Goal: Entertainment & Leisure: Consume media (video, audio)

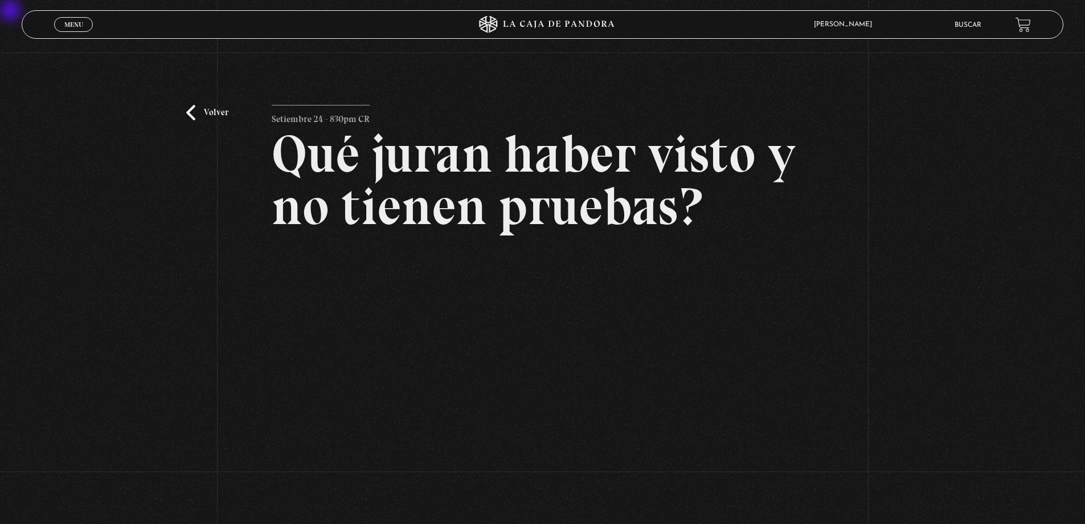
scroll to position [102, 0]
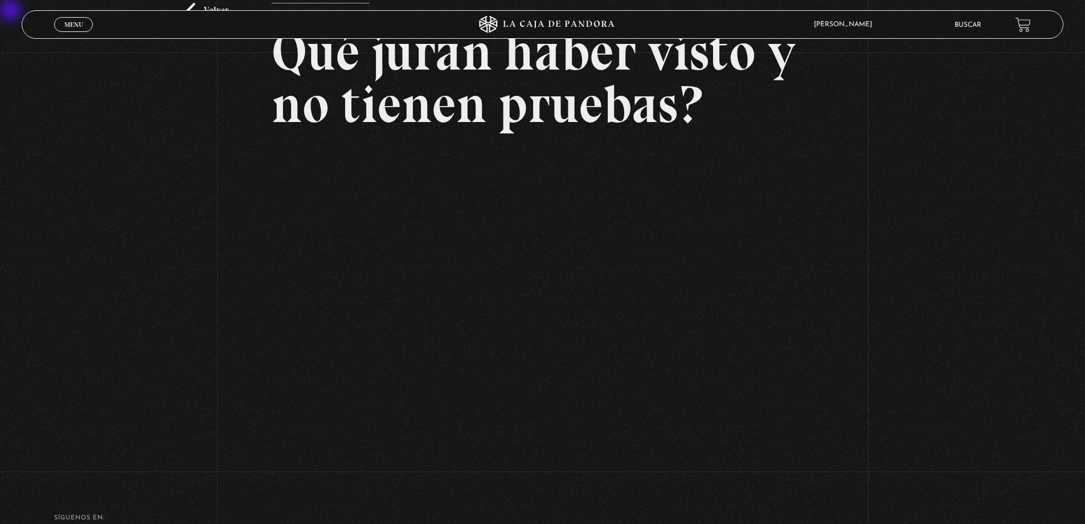
click at [83, 31] on span "Cerrar" at bounding box center [73, 35] width 27 height 8
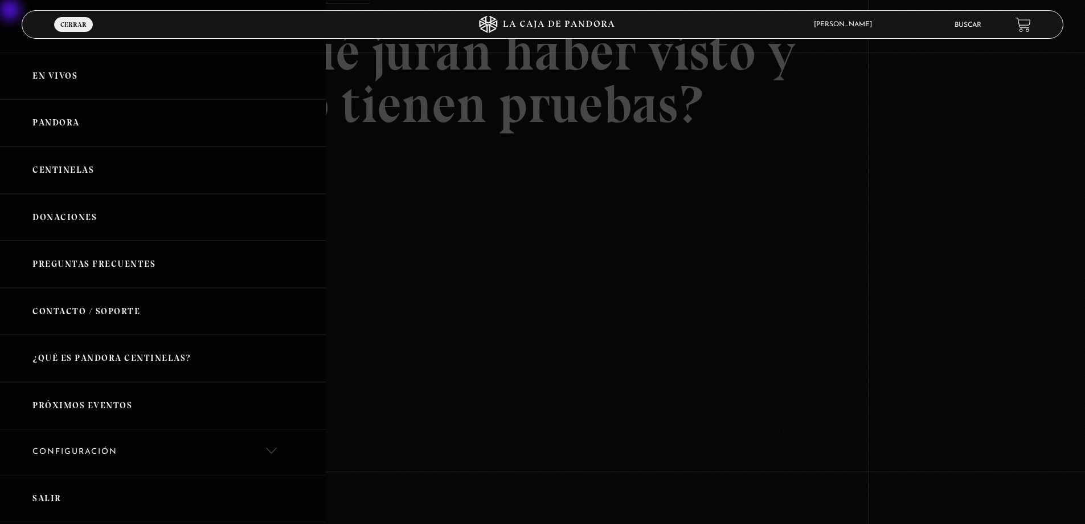
click at [37, 76] on link "En vivos" at bounding box center [163, 75] width 326 height 47
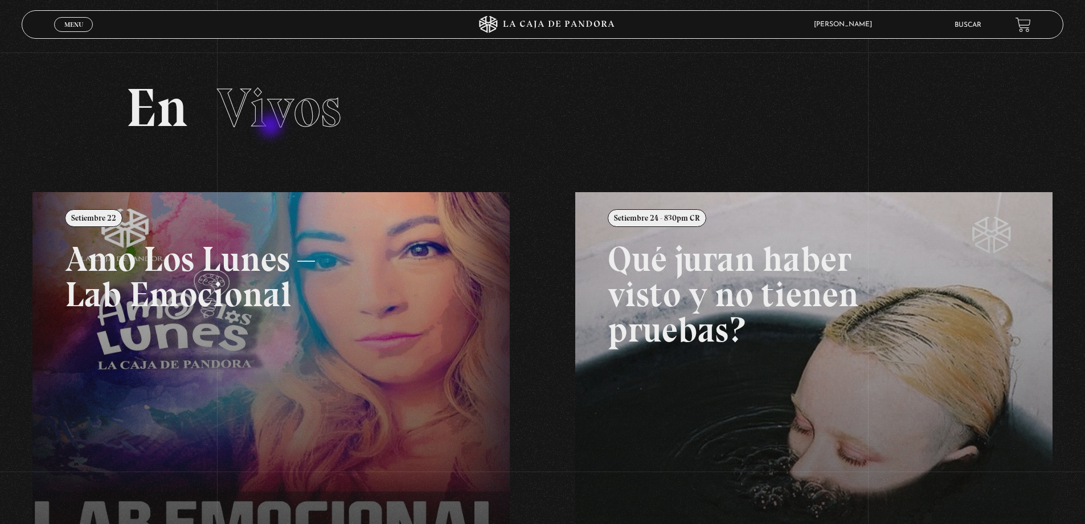
click at [272, 126] on span "Vivos" at bounding box center [279, 107] width 124 height 65
click at [72, 28] on span "Menu" at bounding box center [73, 24] width 19 height 7
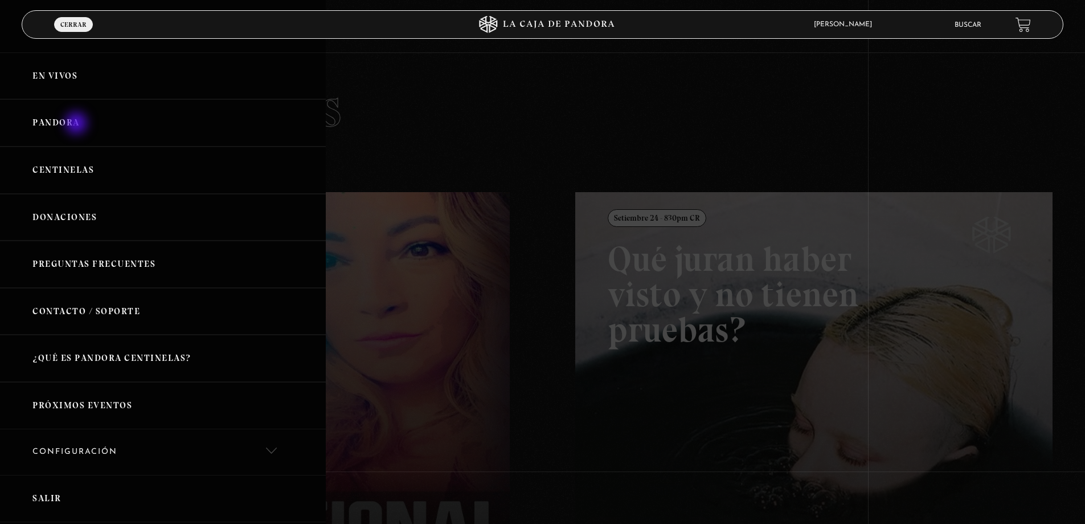
click at [77, 124] on link "Pandora" at bounding box center [163, 122] width 326 height 47
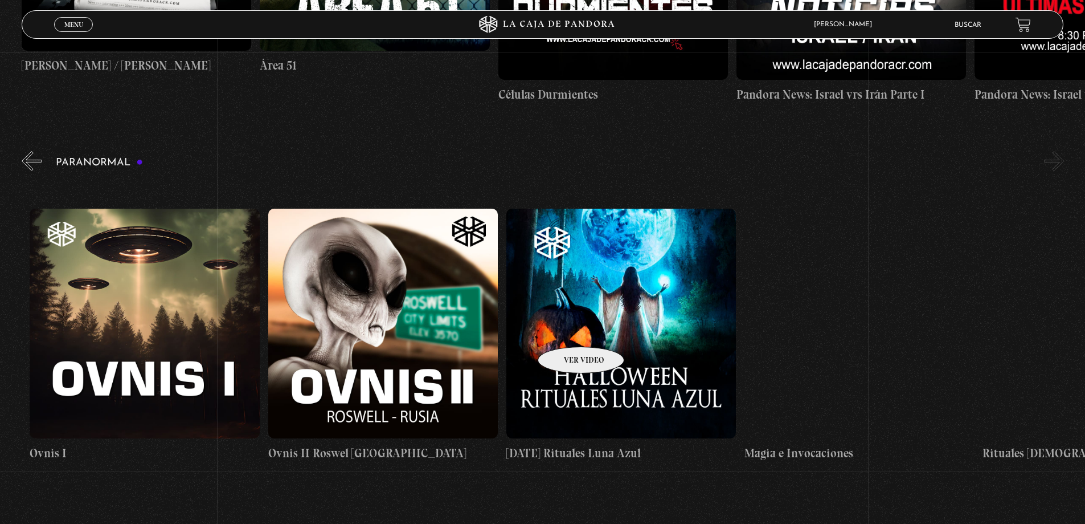
scroll to position [0, 1549]
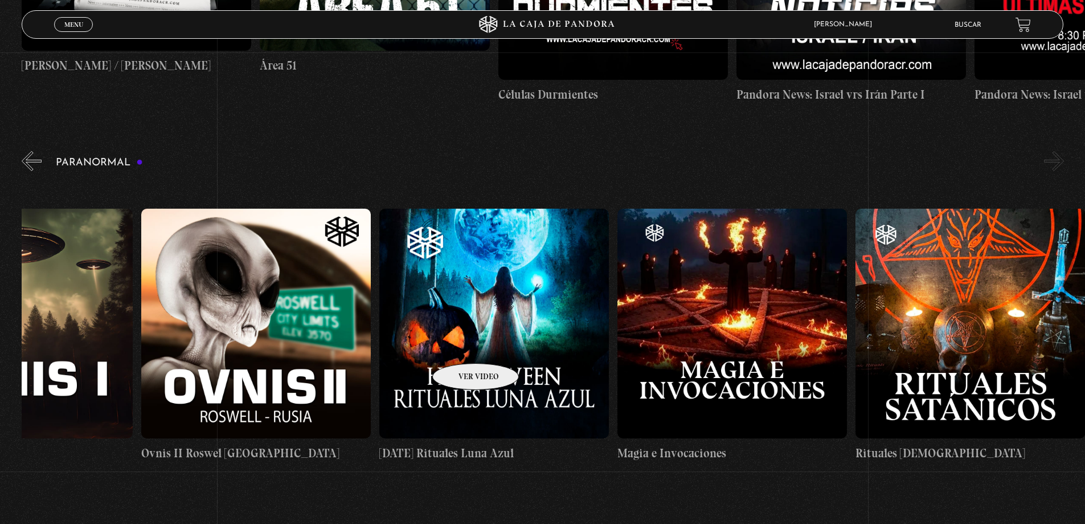
drag, startPoint x: 896, startPoint y: 241, endPoint x: 446, endPoint y: 348, distance: 462.5
drag, startPoint x: 906, startPoint y: 243, endPoint x: 754, endPoint y: 283, distance: 157.3
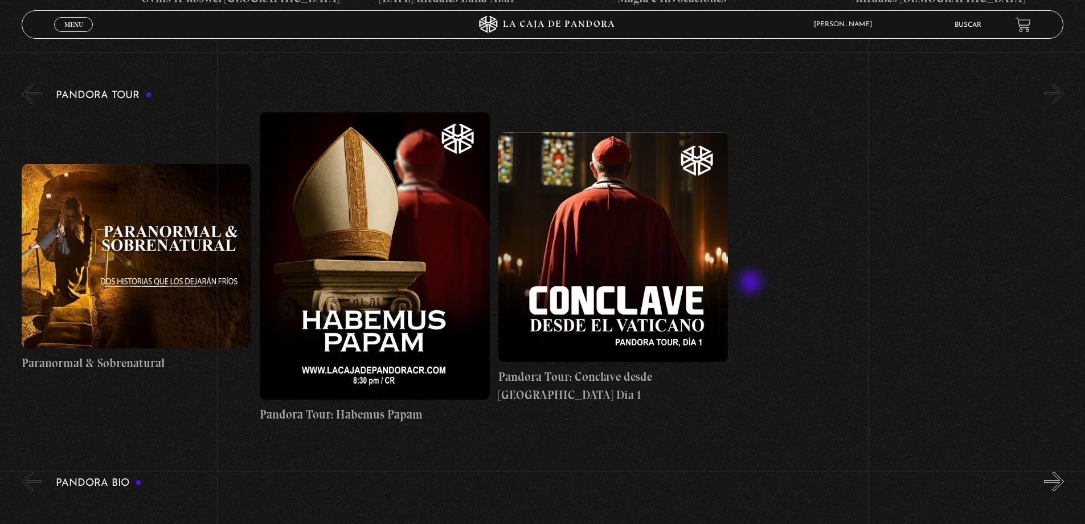
scroll to position [1652, 0]
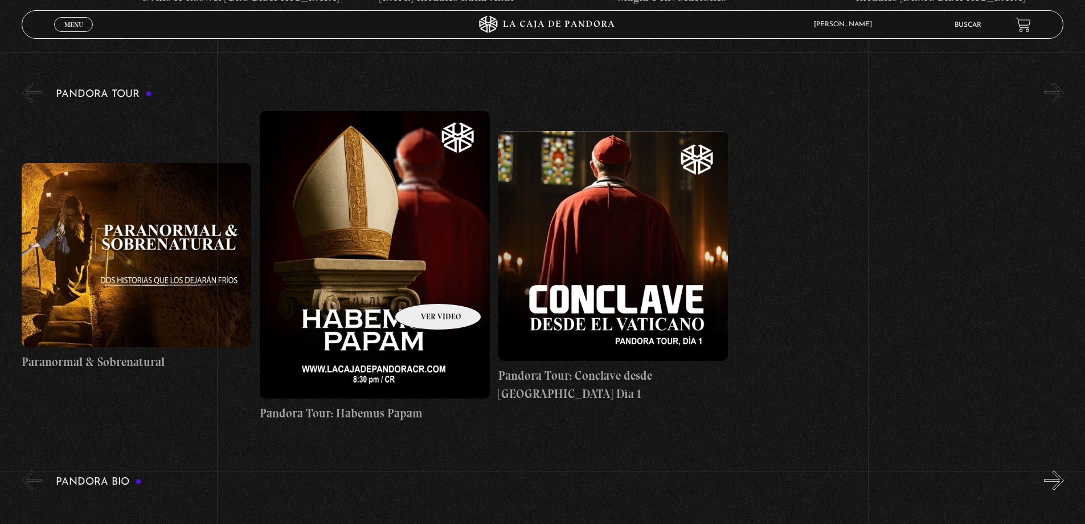
drag, startPoint x: 382, startPoint y: 286, endPoint x: 680, endPoint y: 268, distance: 298.5
click at [655, 271] on div "Paranormal & Sobrenatural Pandora Tour: Habemus Papam Pandora Tour: Conclave de…" at bounding box center [379, 266] width 715 height 311
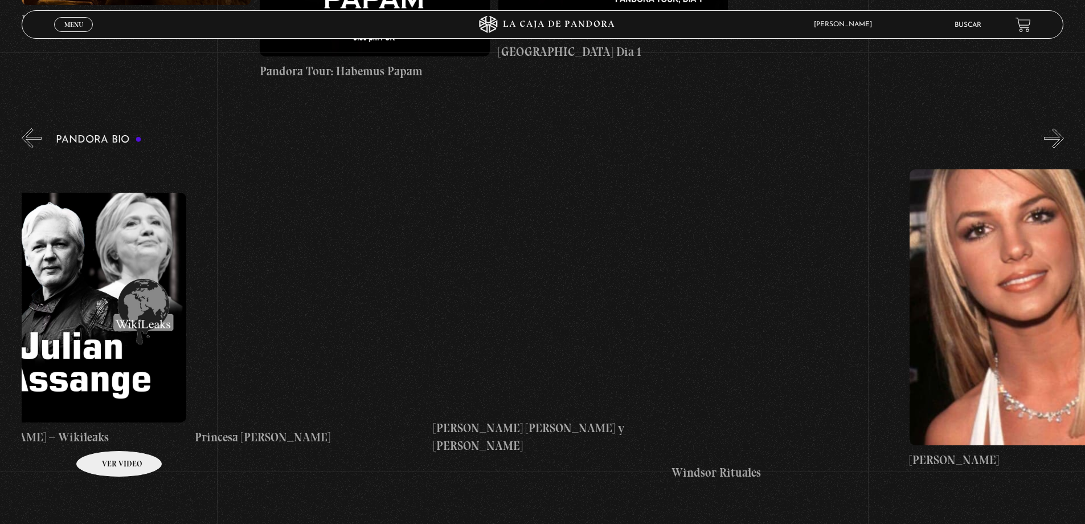
drag, startPoint x: 969, startPoint y: 256, endPoint x: -30, endPoint y: 463, distance: 1019.9
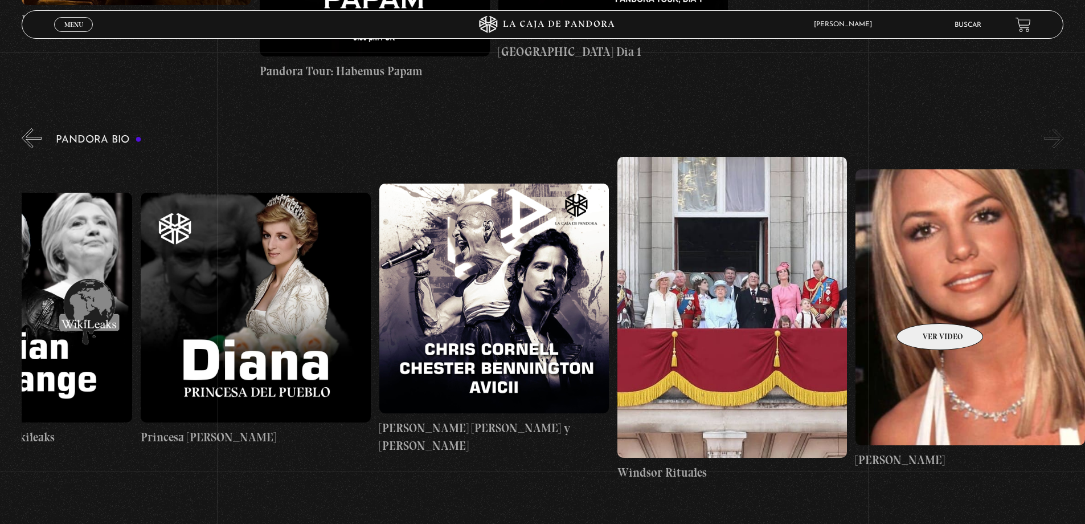
drag, startPoint x: 1084, startPoint y: 273, endPoint x: 882, endPoint y: 314, distance: 205.8
click at [884, 313] on figure at bounding box center [971, 307] width 230 height 276
drag, startPoint x: 1056, startPoint y: 264, endPoint x: 750, endPoint y: 332, distance: 313.2
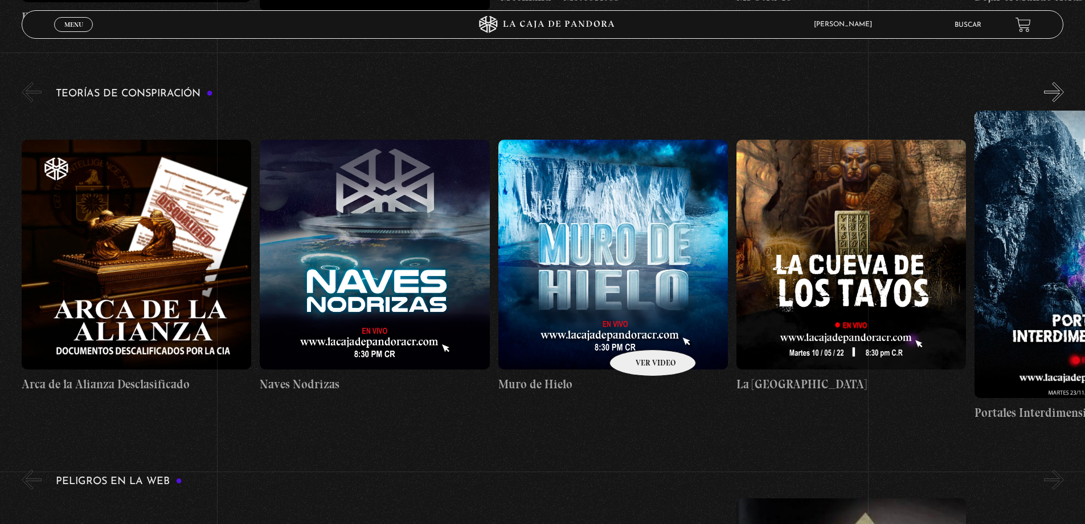
scroll to position [2849, 0]
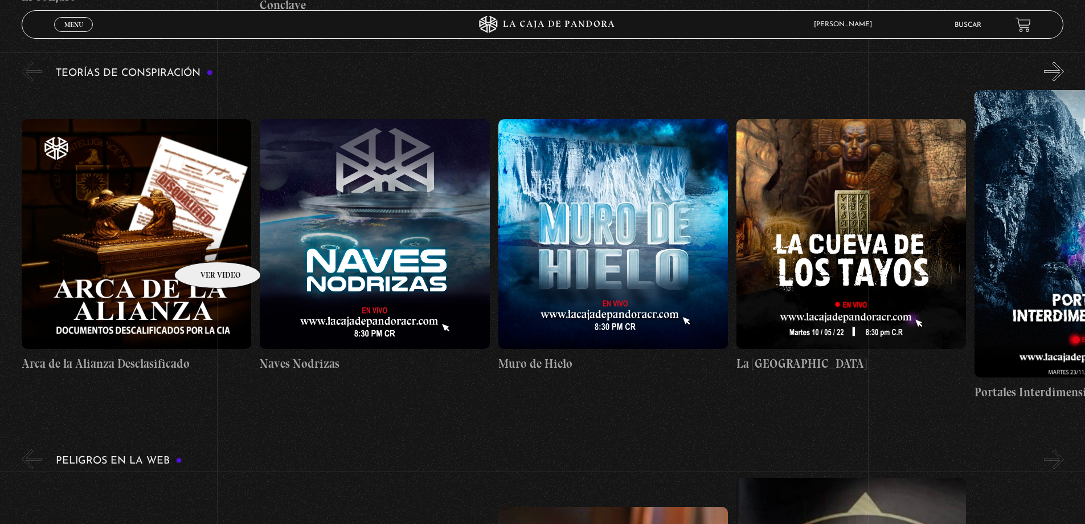
click at [203, 244] on figure at bounding box center [137, 234] width 230 height 230
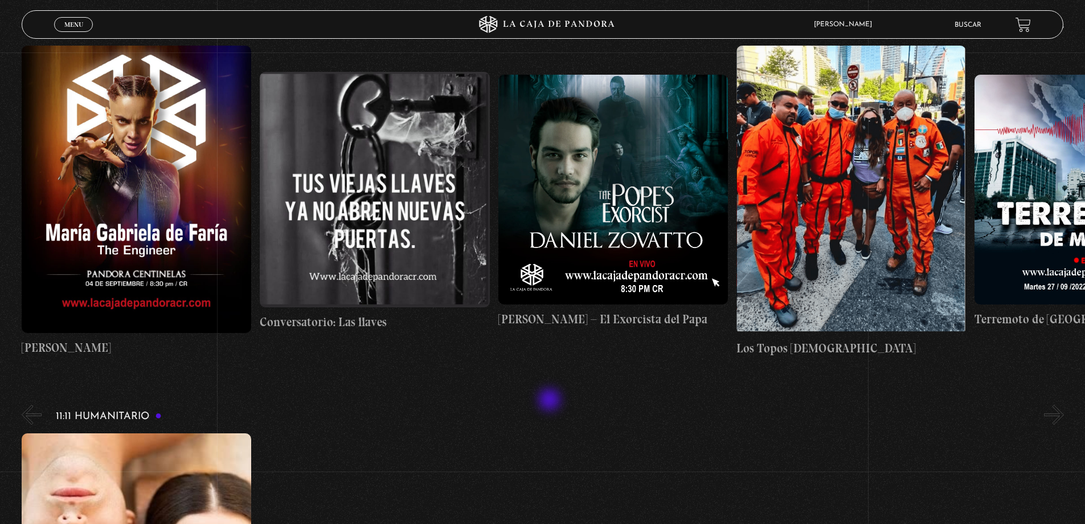
scroll to position [5128, 0]
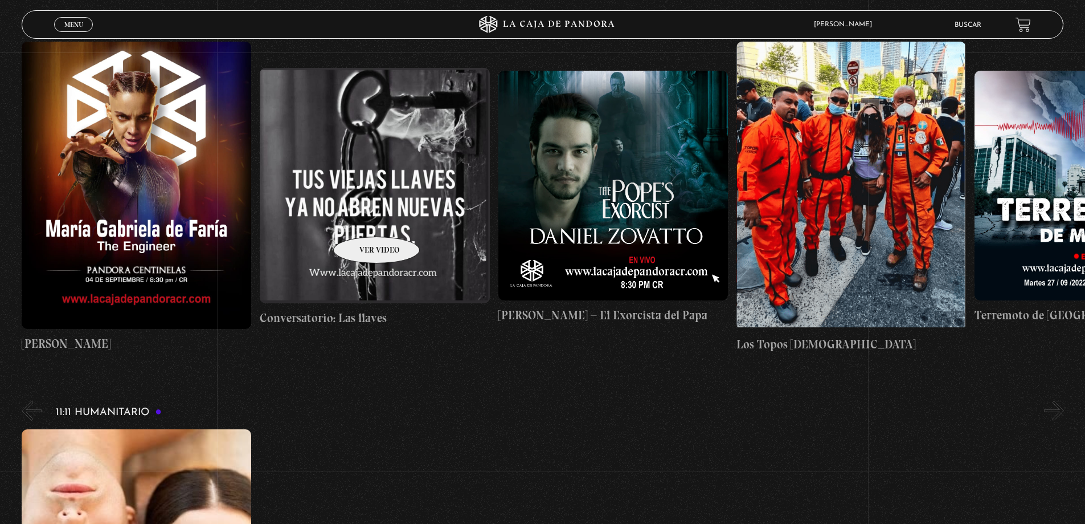
click at [362, 219] on figure at bounding box center [375, 185] width 230 height 235
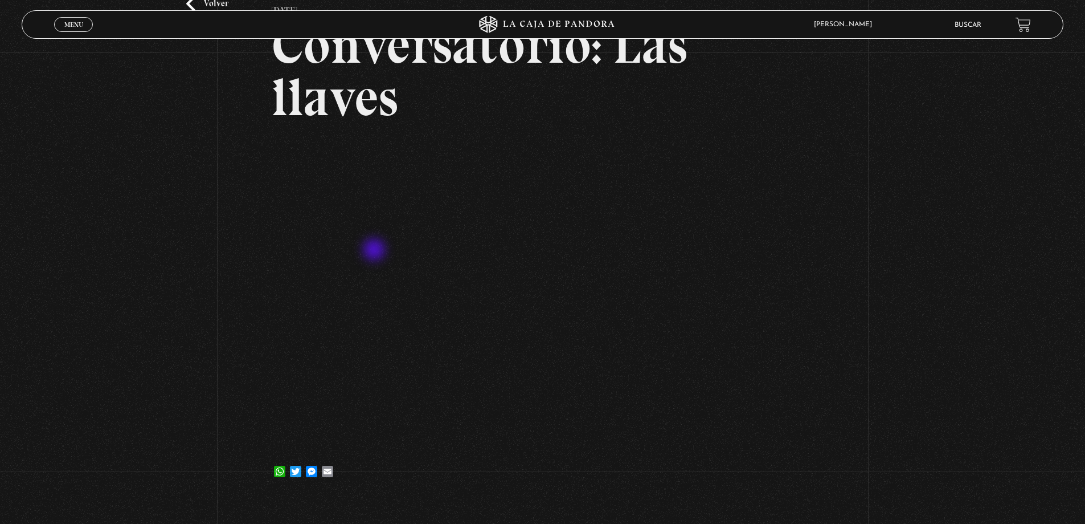
scroll to position [114, 0]
